Goal: Navigation & Orientation: Find specific page/section

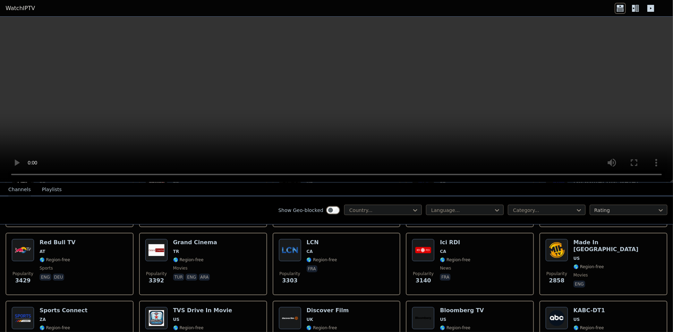
scroll to position [231, 0]
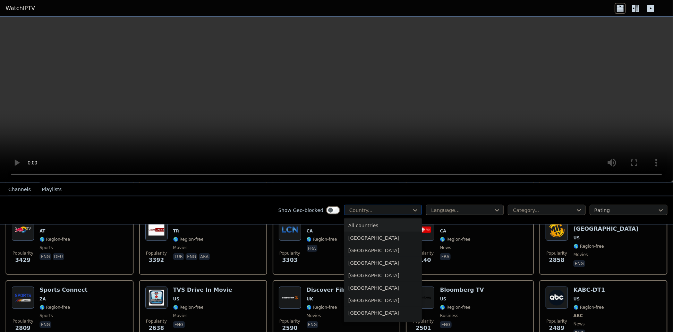
click at [392, 207] on div at bounding box center [380, 210] width 63 height 7
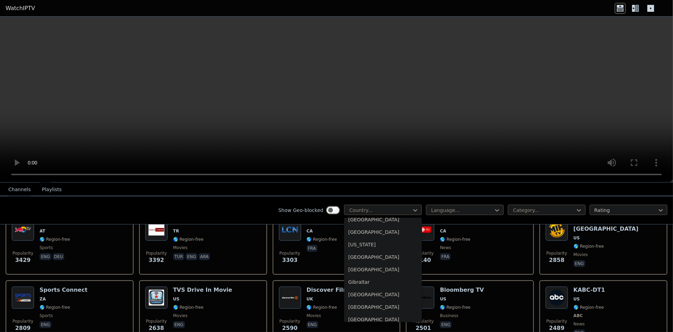
scroll to position [886, 0]
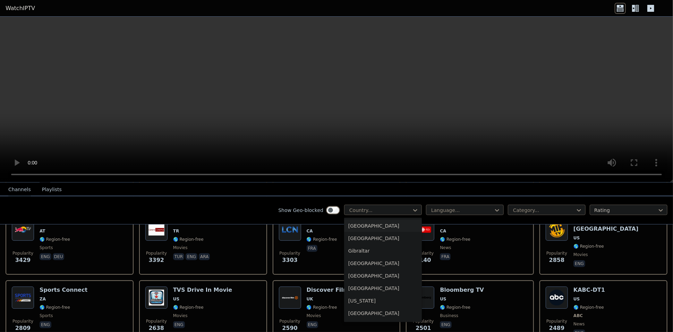
click at [378, 232] on div "[GEOGRAPHIC_DATA]" at bounding box center [383, 226] width 78 height 12
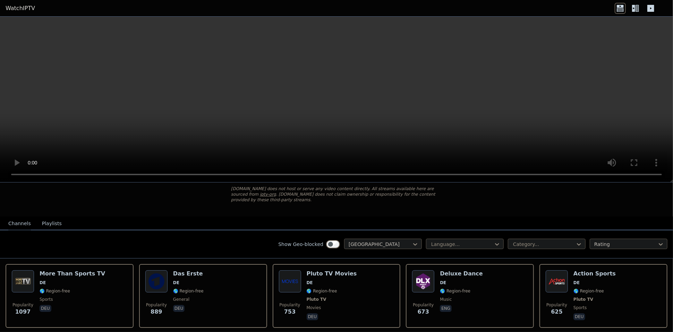
scroll to position [38, 0]
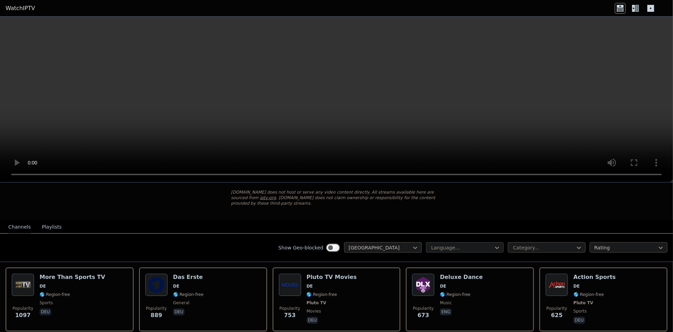
click at [453, 244] on div at bounding box center [461, 247] width 63 height 7
click at [513, 244] on div at bounding box center [543, 247] width 63 height 7
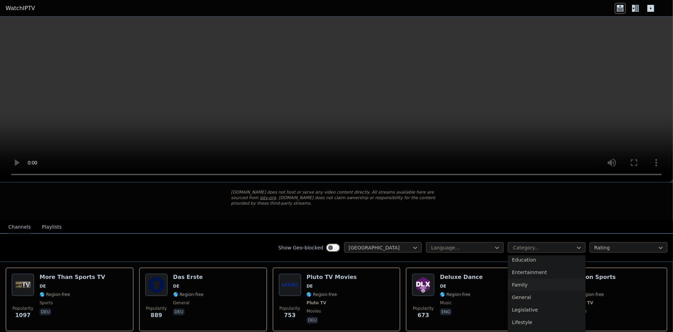
scroll to position [259, 0]
click at [524, 298] on div "Sports" at bounding box center [547, 304] width 78 height 12
